Goal: Task Accomplishment & Management: Use online tool/utility

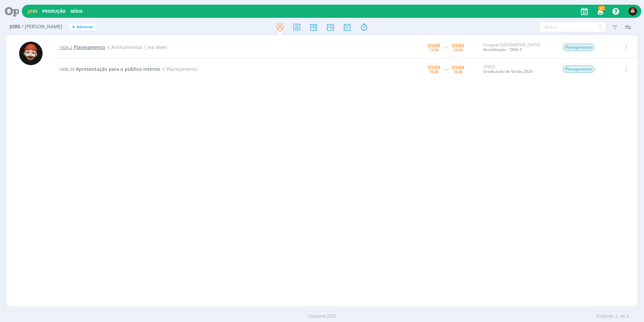
click at [95, 48] on span "Planejamento" at bounding box center [89, 47] width 32 height 6
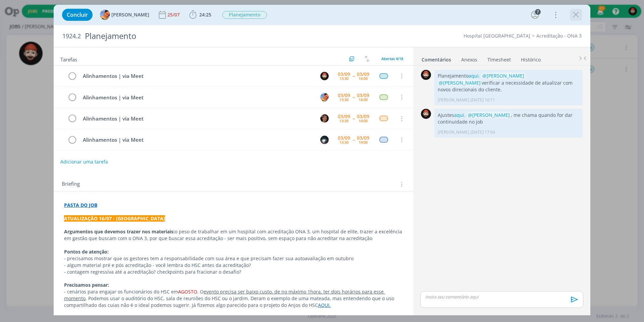
click at [576, 15] on icon "dialog" at bounding box center [576, 15] width 10 height 10
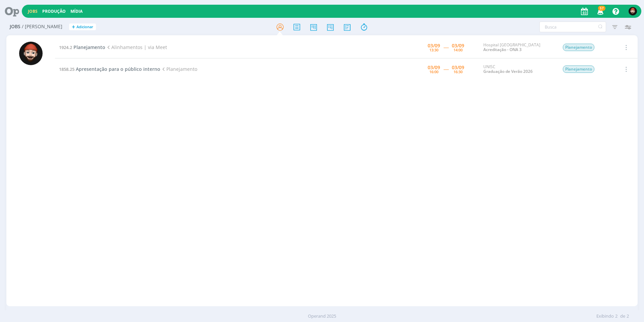
click at [192, 150] on div "1924.2 Planejamento Alinhamentos | via Meet [DATE] 13:30 ----- [DATE] 14:00 Hos…" at bounding box center [346, 171] width 582 height 268
click at [79, 48] on span "Planejamento" at bounding box center [89, 47] width 32 height 6
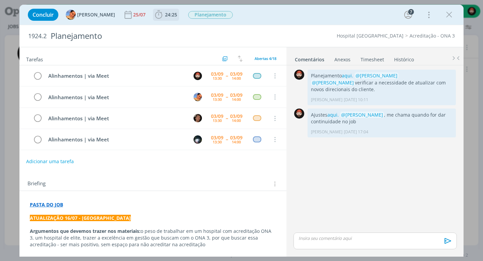
click at [165, 14] on span "24:25" at bounding box center [171, 14] width 12 height 6
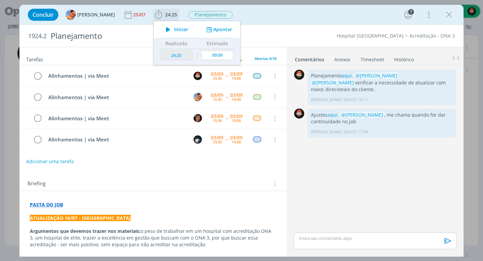
click at [210, 31] on button "Apontar" at bounding box center [219, 29] width 28 height 7
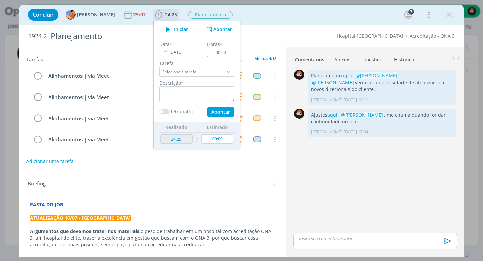
click at [223, 53] on input "00:00" at bounding box center [220, 52] width 27 height 9
type input "00:30"
click at [200, 93] on textarea "dialog" at bounding box center [196, 94] width 75 height 15
type textarea "Alinhamento com criação"
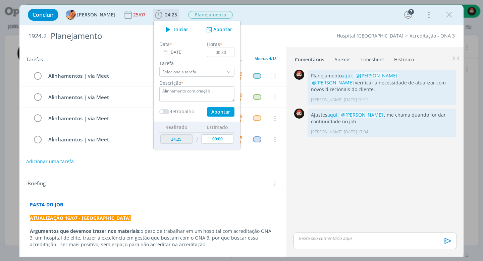
click at [209, 112] on button "Apontar" at bounding box center [220, 111] width 27 height 9
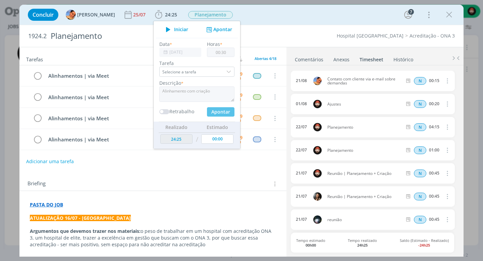
type input "24:55"
type input "00:00"
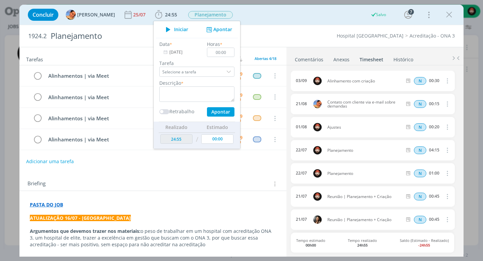
click at [317, 26] on div "1924.2 [GEOGRAPHIC_DATA] [GEOGRAPHIC_DATA] - ONA 3" at bounding box center [241, 36] width 444 height 22
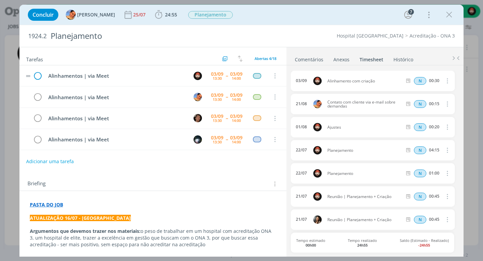
click at [38, 77] on icon "dialog" at bounding box center [38, 76] width 10 height 10
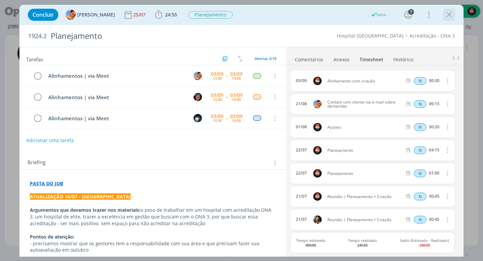
click at [449, 14] on icon "dialog" at bounding box center [449, 15] width 10 height 10
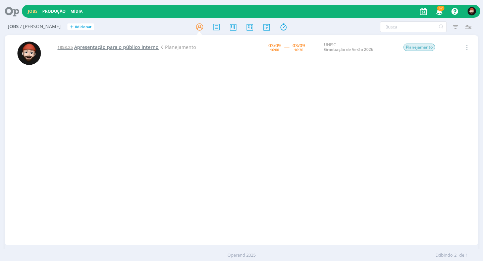
click at [115, 48] on span "Apresentação para o público interno" at bounding box center [116, 47] width 84 height 6
